Goal: Browse casually: Explore the website without a specific task or goal

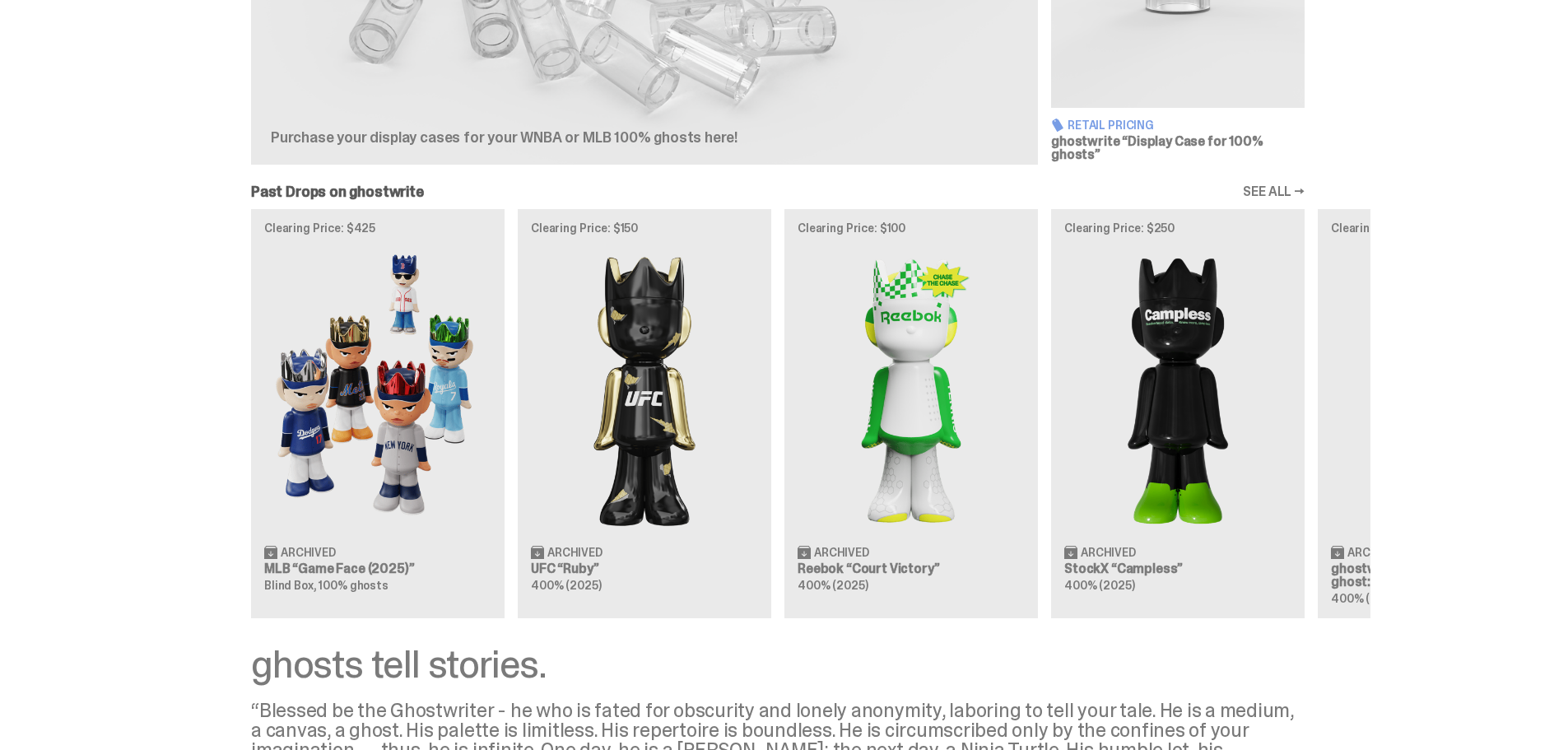
scroll to position [822, 0]
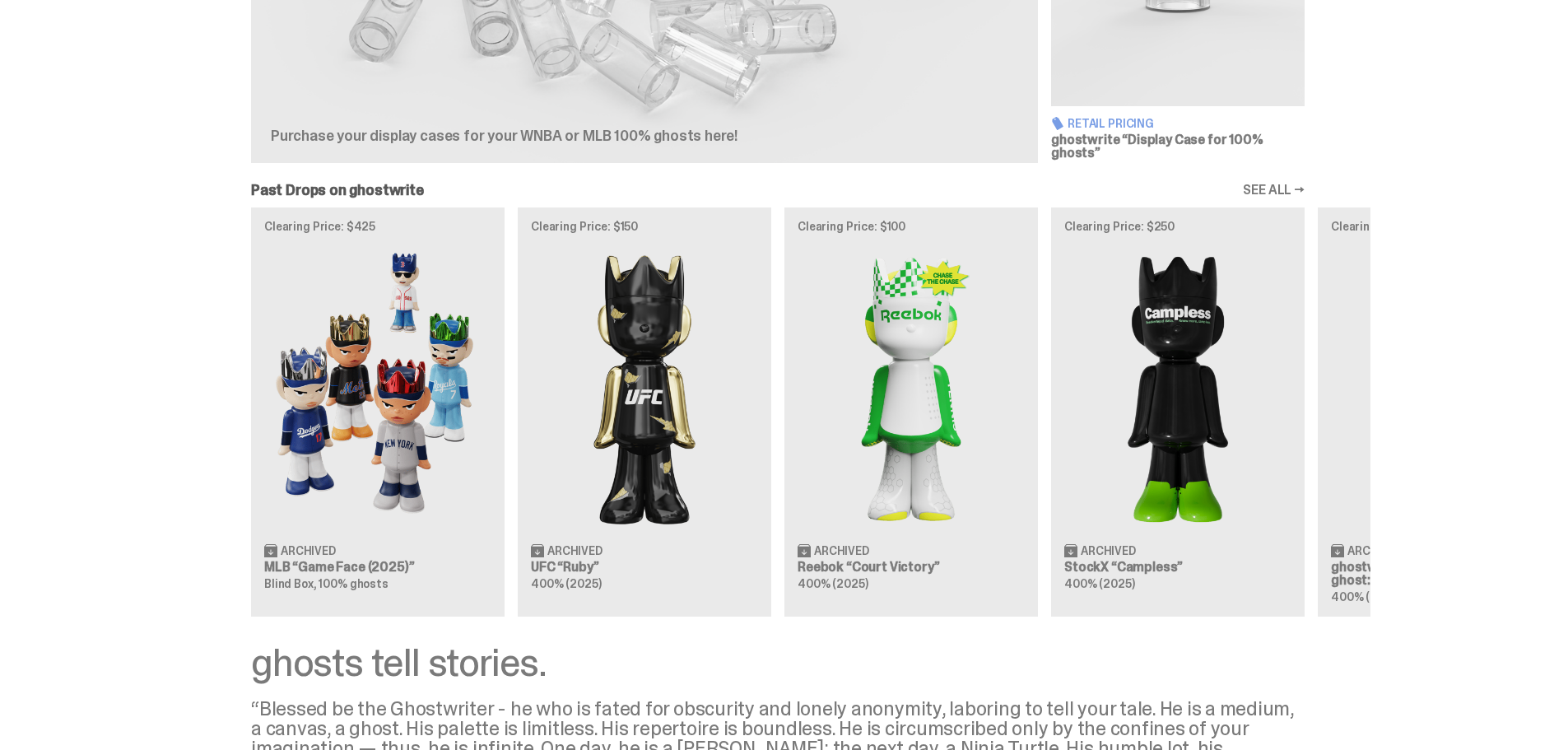
click at [377, 401] on div "Clearing Price: $425 Archived MLB “Game Face (2025)” Blind Box, 100% ghosts Cle…" at bounding box center [778, 411] width 1186 height 408
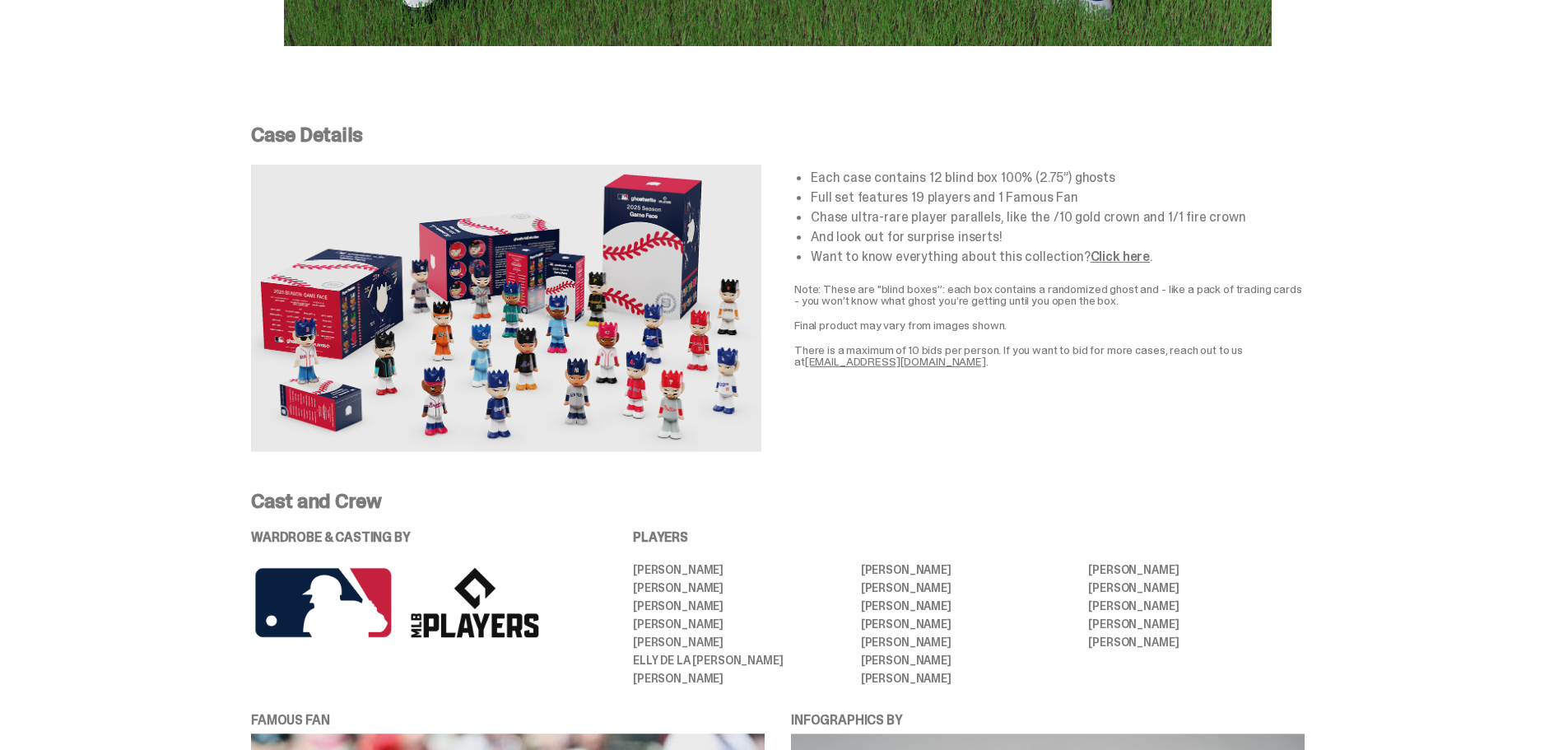
scroll to position [2880, 0]
